Goal: Find specific page/section: Find specific page/section

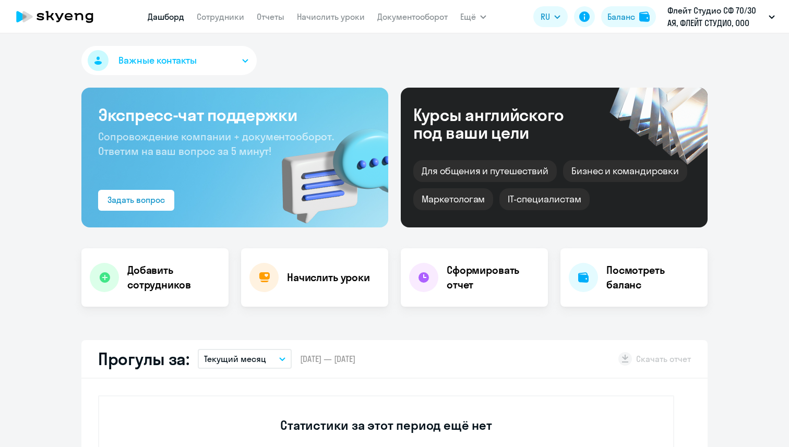
select select "30"
click at [221, 14] on link "Сотрудники" at bounding box center [220, 16] width 47 height 10
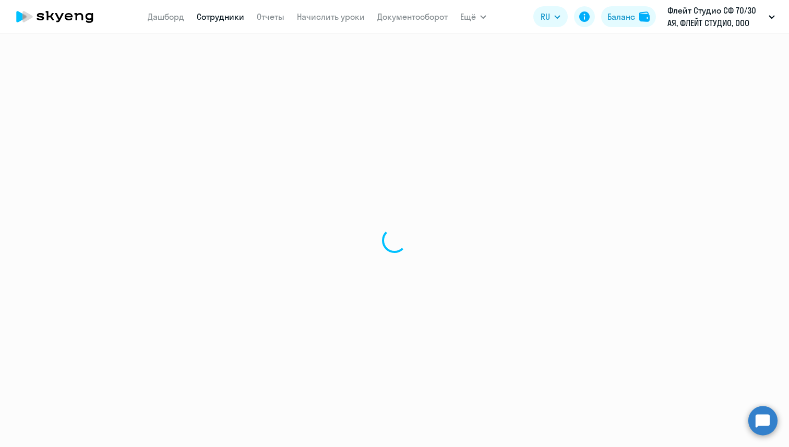
select select "30"
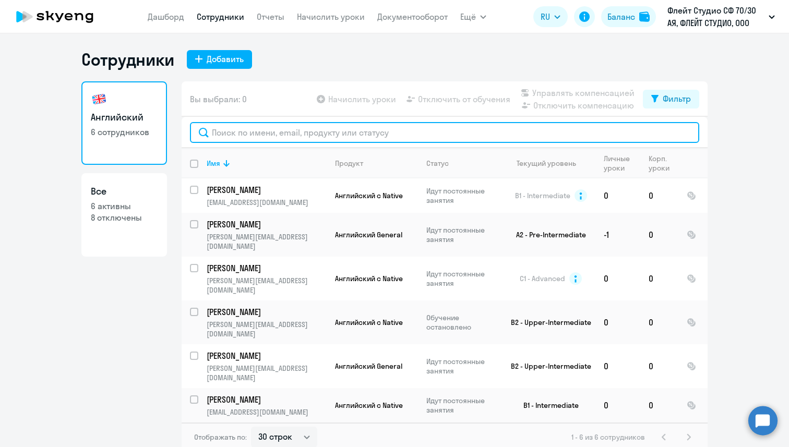
click at [248, 136] on input "text" at bounding box center [444, 132] width 509 height 21
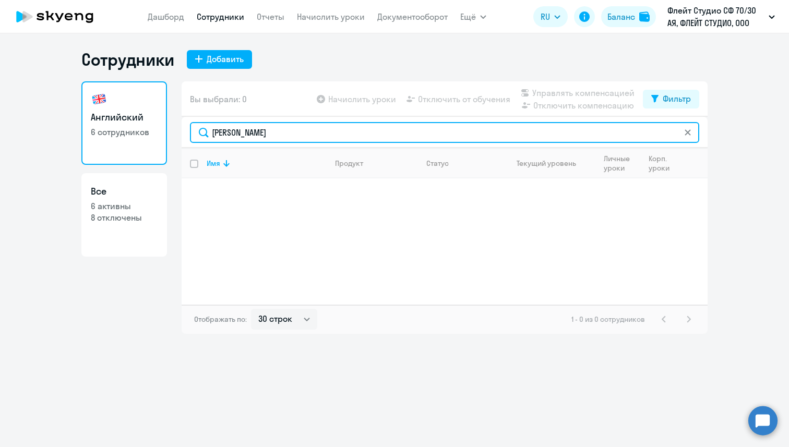
drag, startPoint x: 266, startPoint y: 134, endPoint x: 202, endPoint y: 132, distance: 63.7
click at [202, 132] on input "[PERSON_NAME]" at bounding box center [444, 132] width 509 height 21
paste input "[EMAIL_ADDRESS][DOMAIN_NAME]"
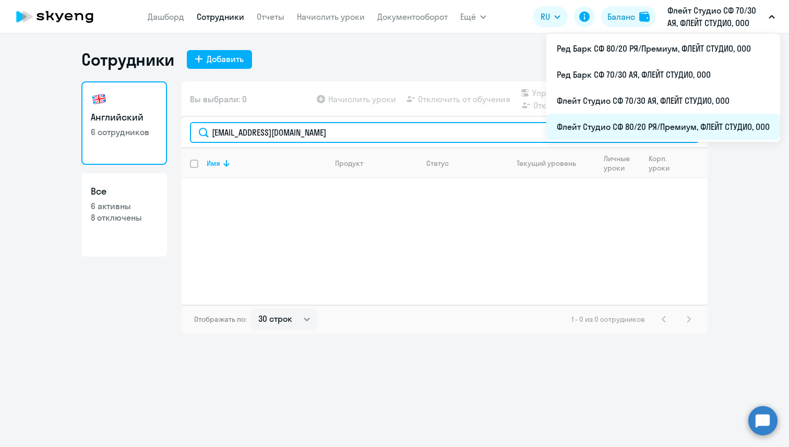
type input "[EMAIL_ADDRESS][DOMAIN_NAME]"
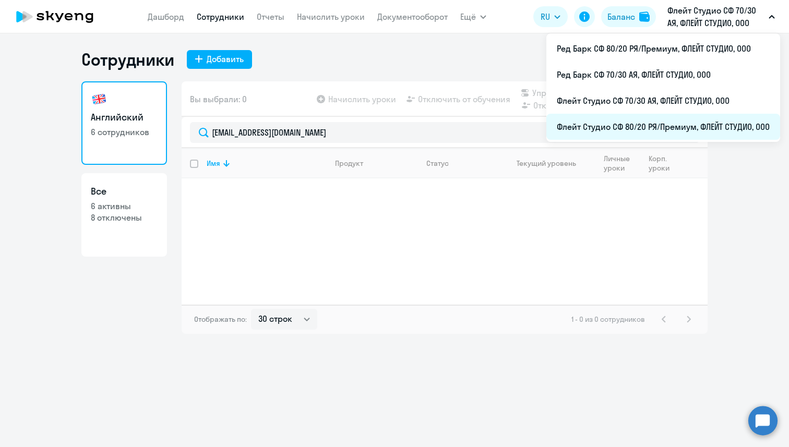
click at [711, 122] on li "Флейт Студио СФ 80/20 РЯ/Премиум, ФЛЕЙТ СТУДИО, ООО" at bounding box center [663, 127] width 234 height 26
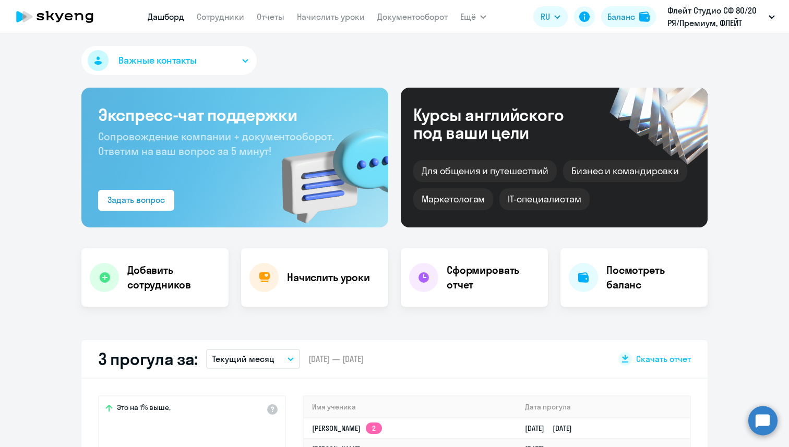
click at [220, 22] on app-menu-item-link "Сотрудники" at bounding box center [220, 16] width 47 height 13
click at [220, 21] on link "Сотрудники" at bounding box center [220, 16] width 47 height 10
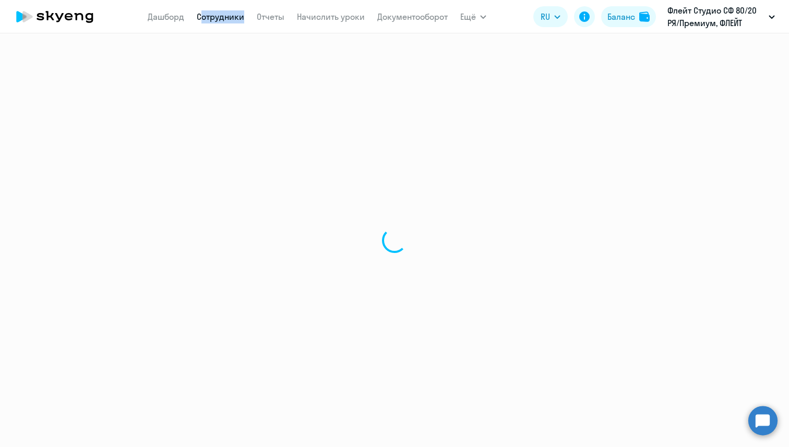
select select "30"
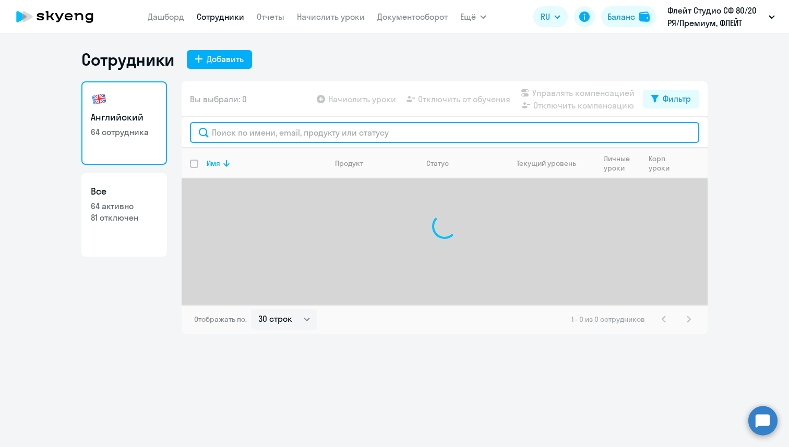
click at [276, 136] on input "text" at bounding box center [444, 132] width 509 height 21
paste input "[EMAIL_ADDRESS][DOMAIN_NAME]"
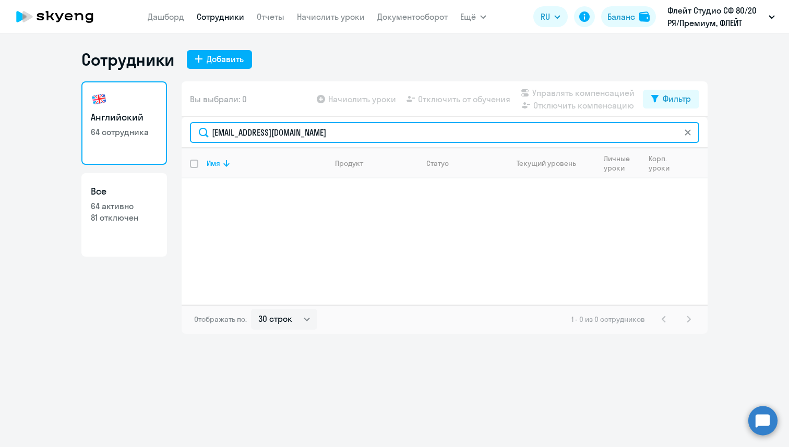
type input "[EMAIL_ADDRESS][DOMAIN_NAME]"
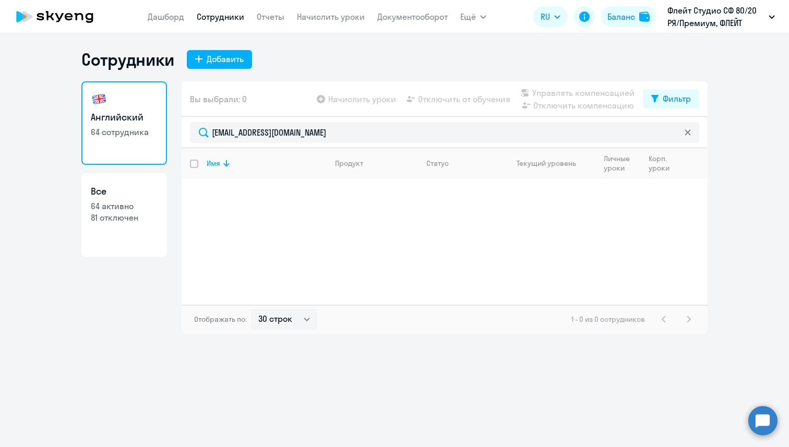
click at [687, 135] on icon at bounding box center [688, 132] width 6 height 6
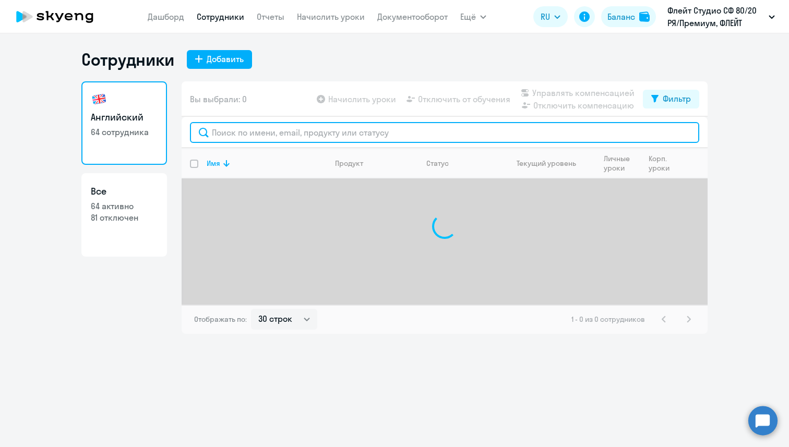
click at [665, 134] on input "text" at bounding box center [444, 132] width 509 height 21
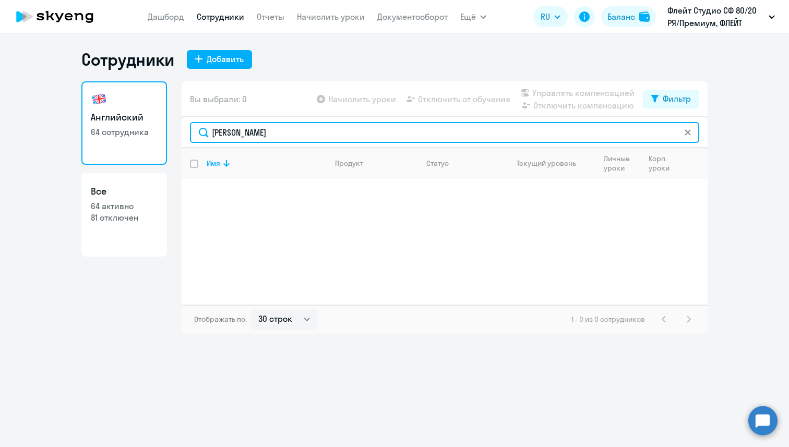
type input "[PERSON_NAME]"
